Goal: Information Seeking & Learning: Learn about a topic

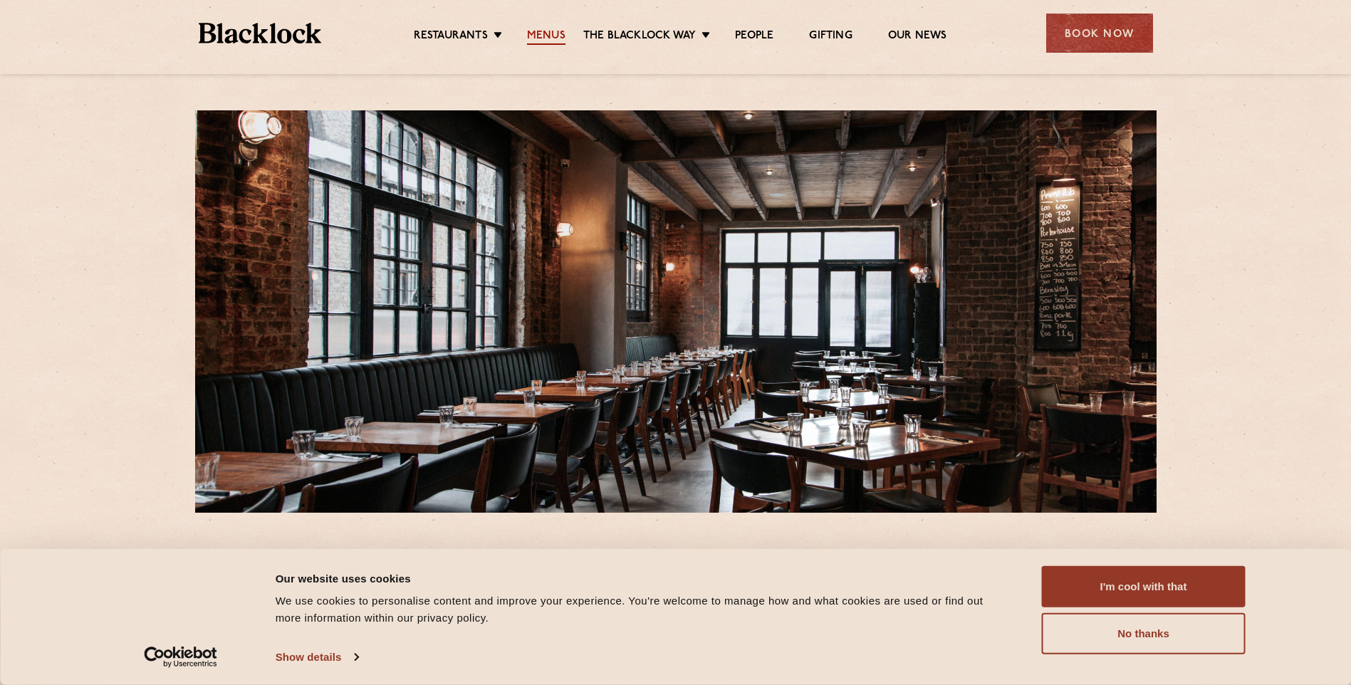
click at [551, 31] on link "Menus" at bounding box center [546, 37] width 38 height 16
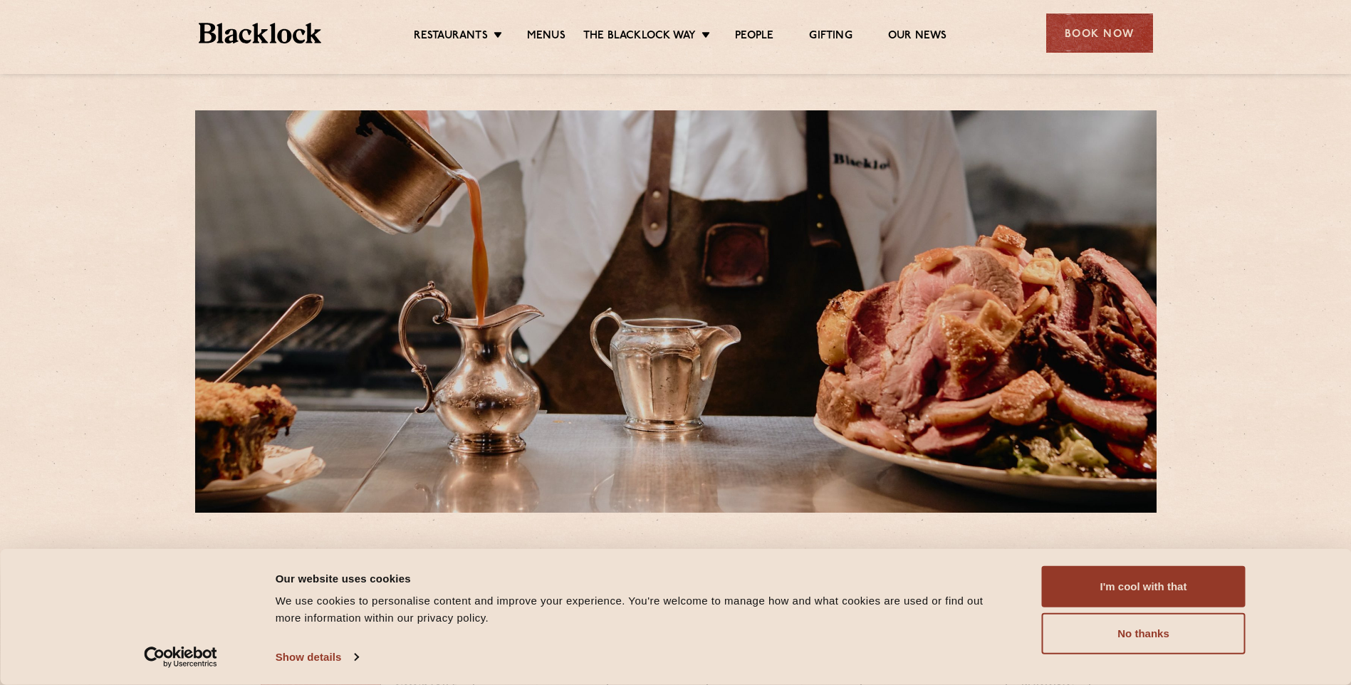
scroll to position [142, 0]
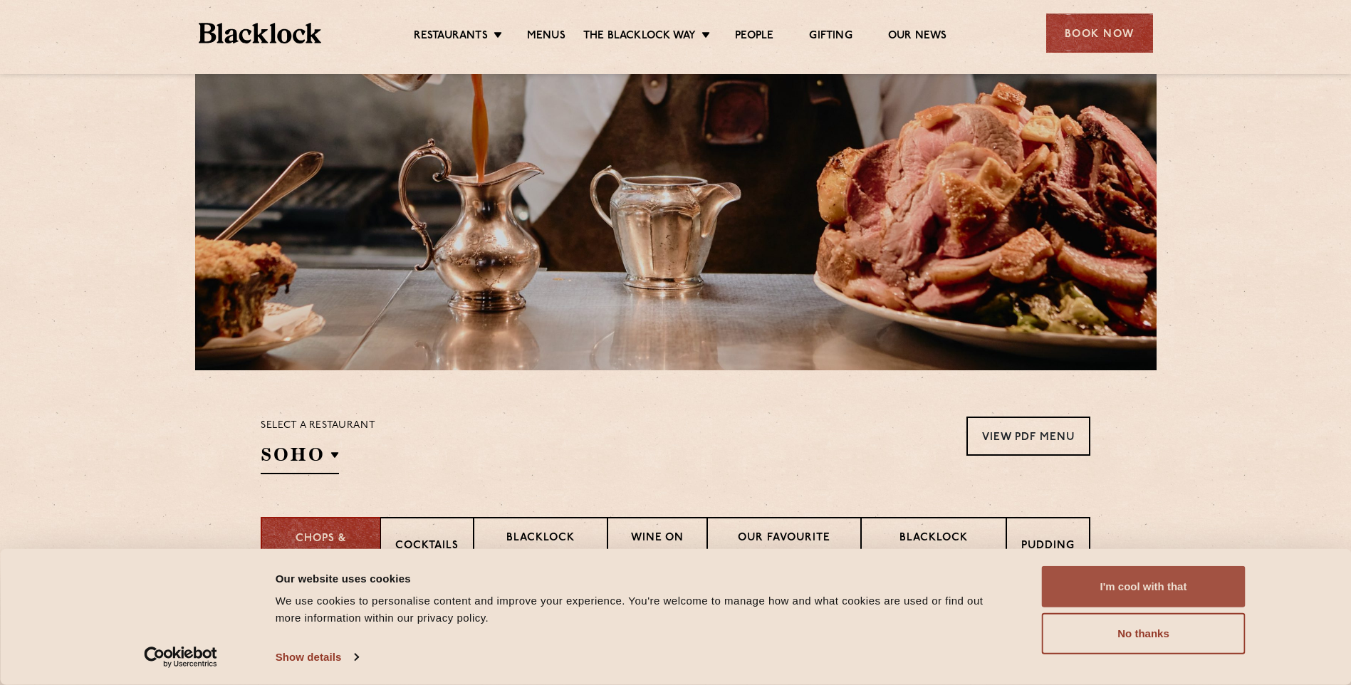
click at [1182, 583] on button "I'm cool with that" at bounding box center [1144, 586] width 204 height 41
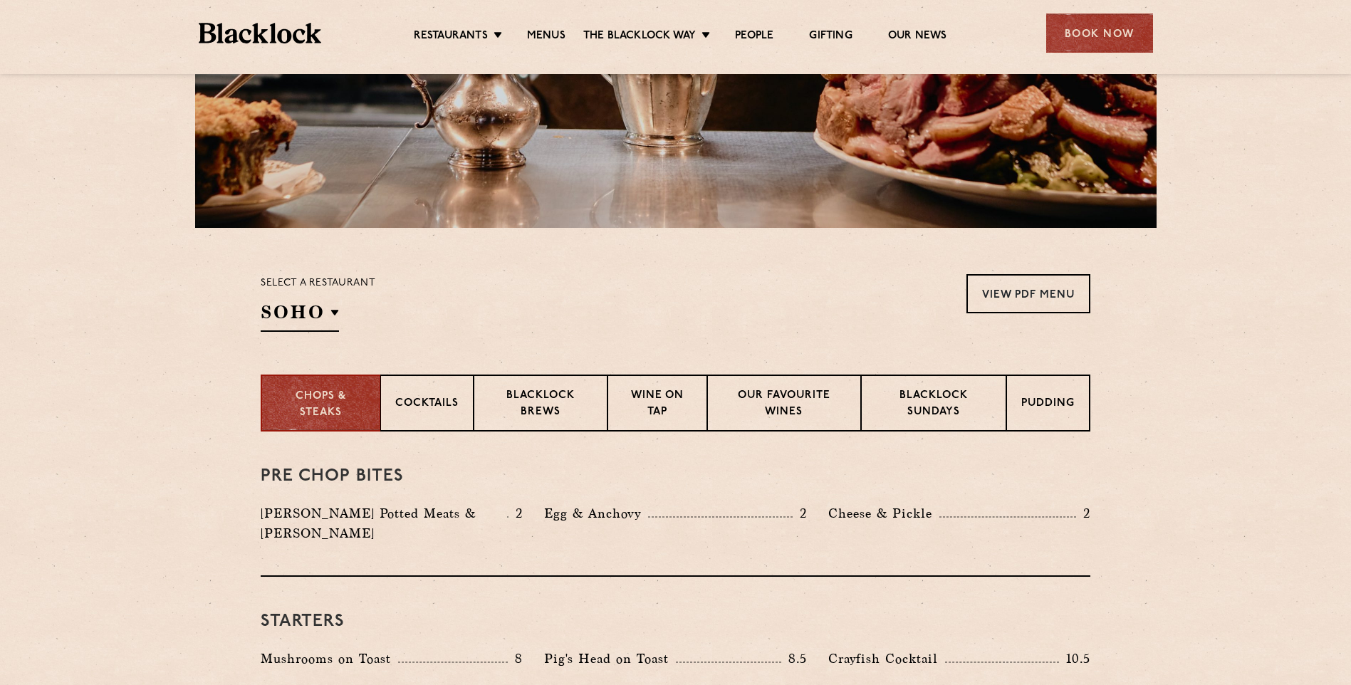
scroll to position [427, 0]
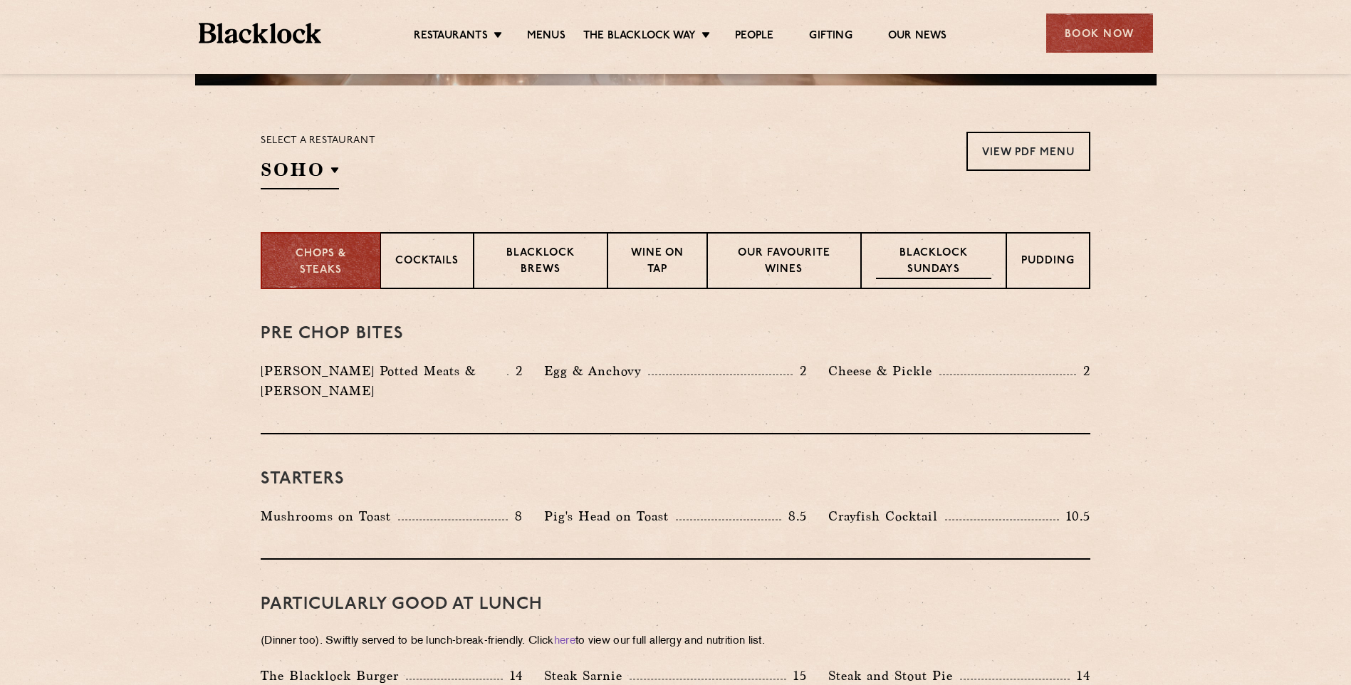
click at [929, 262] on p "Blacklock Sundays" at bounding box center [933, 262] width 115 height 33
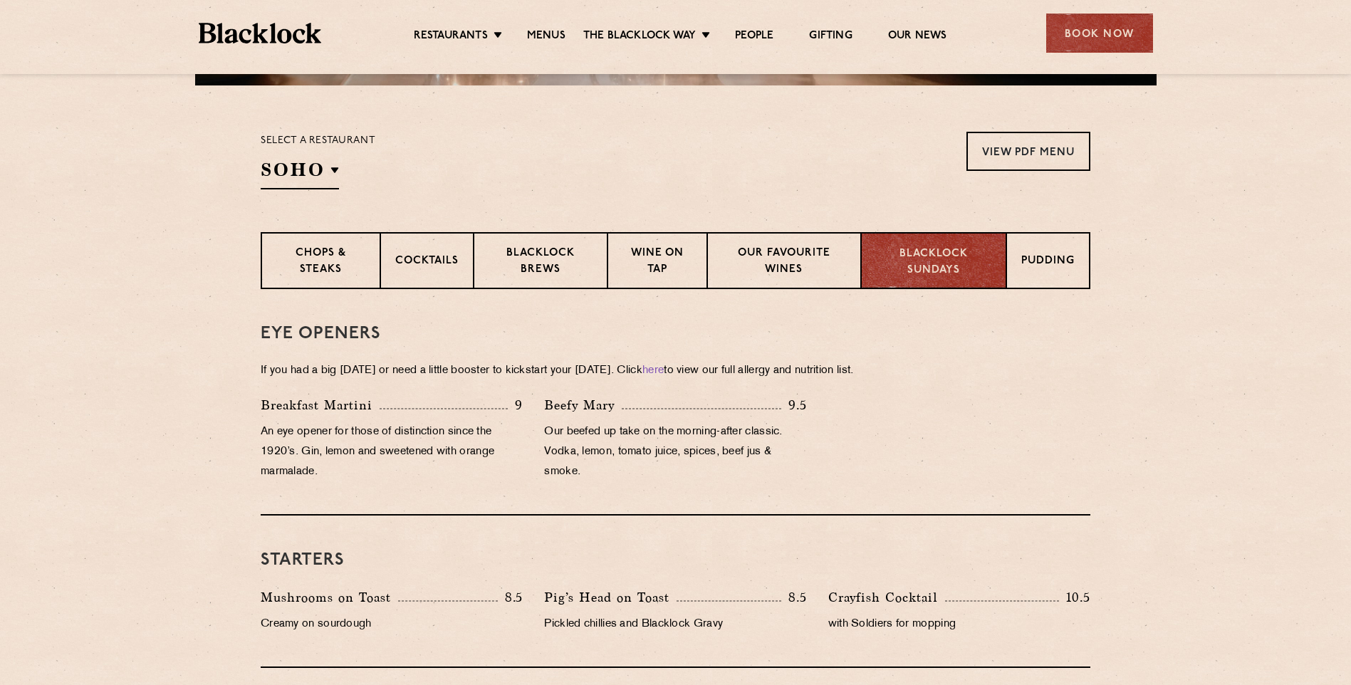
click at [937, 267] on p "Blacklock Sundays" at bounding box center [933, 262] width 115 height 32
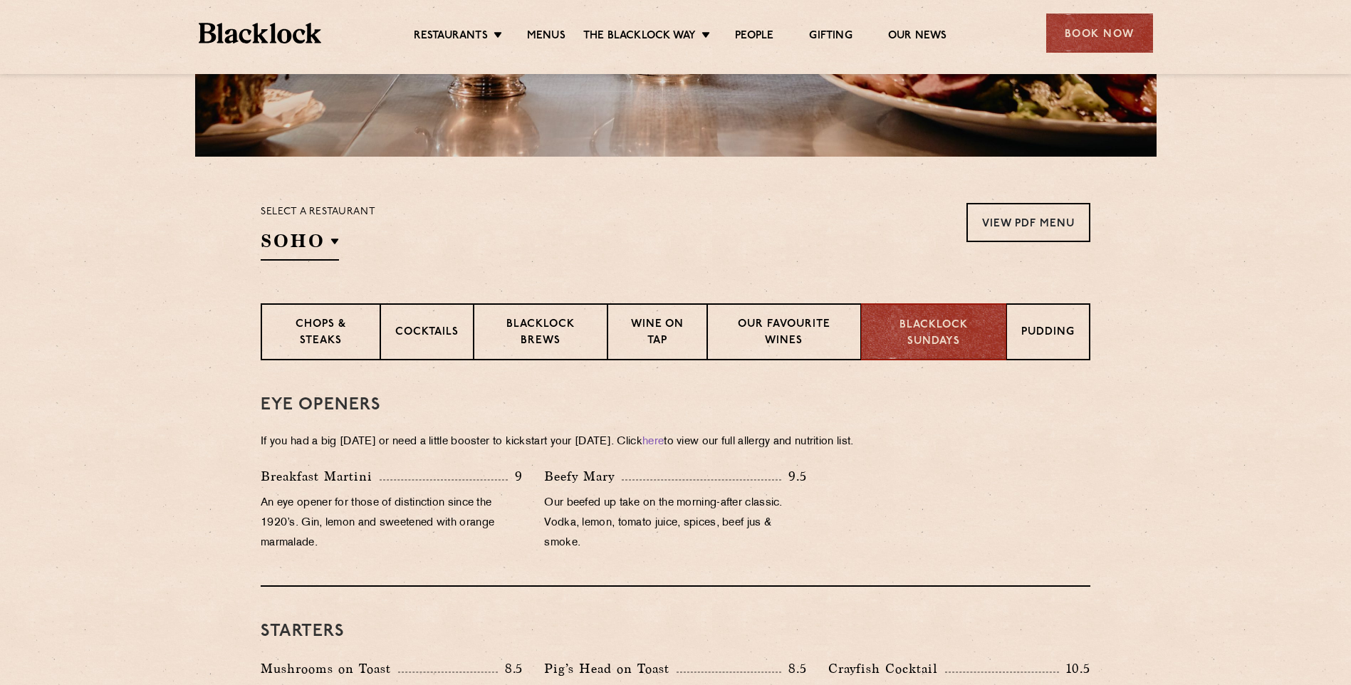
scroll to position [71, 0]
